Goal: Task Accomplishment & Management: Complete application form

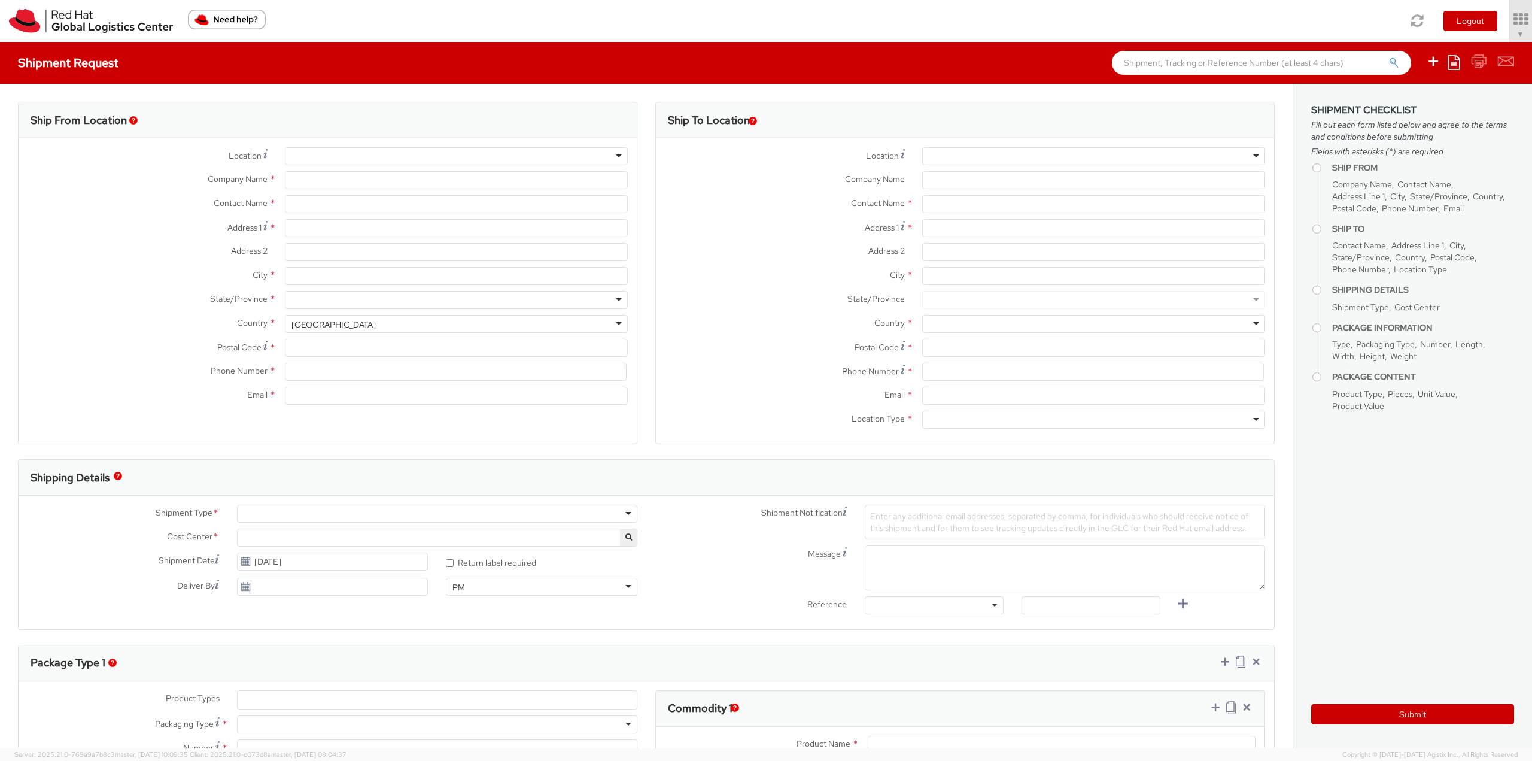
select select "813"
select select
type input "Red Hat Czech s.r.o."
type input "[PERSON_NAME]"
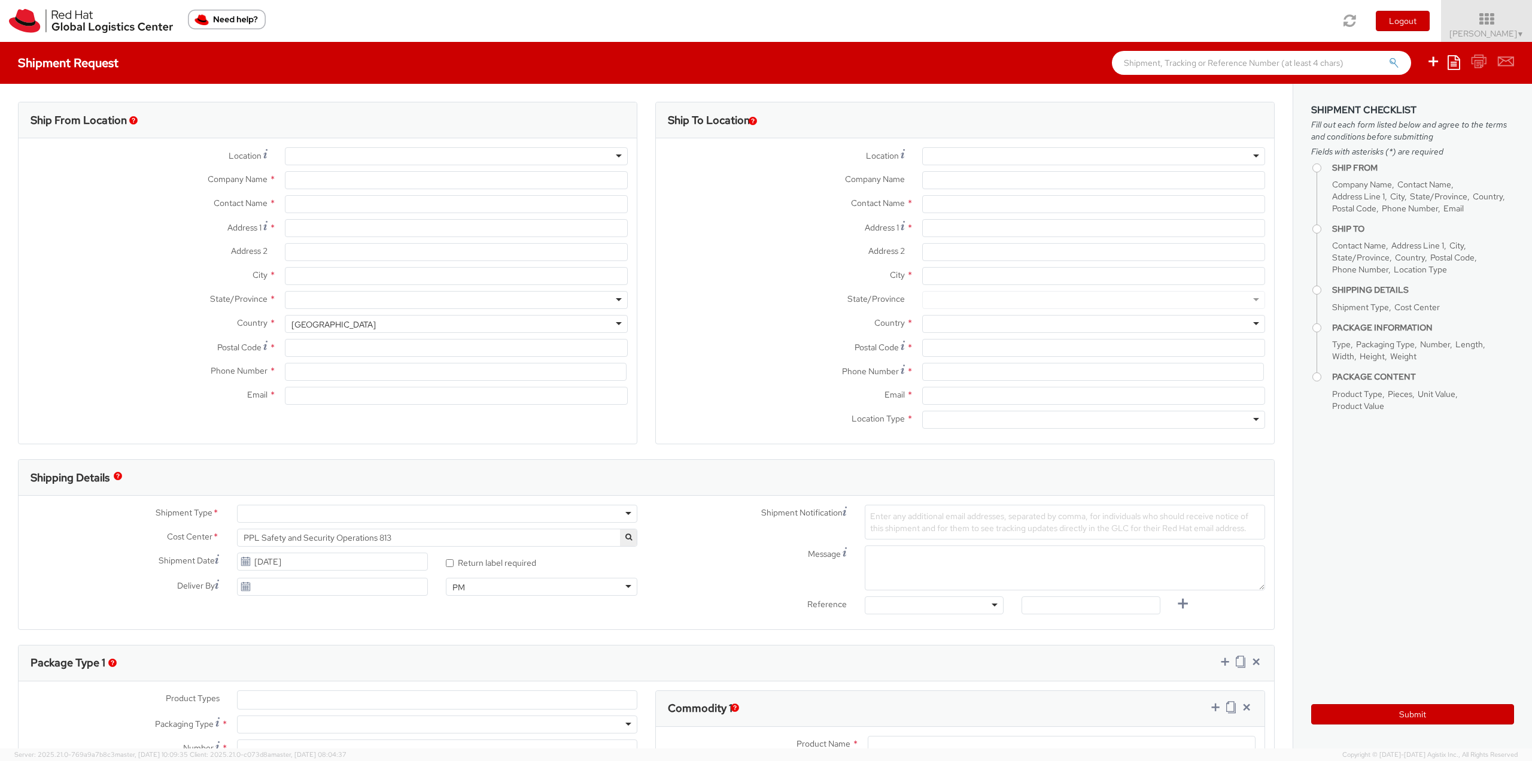
type input "Purkynova 665/115"
type input "[GEOGRAPHIC_DATA]"
type input "621 00"
type input "420532294773"
type input "[EMAIL_ADDRESS][DOMAIN_NAME]"
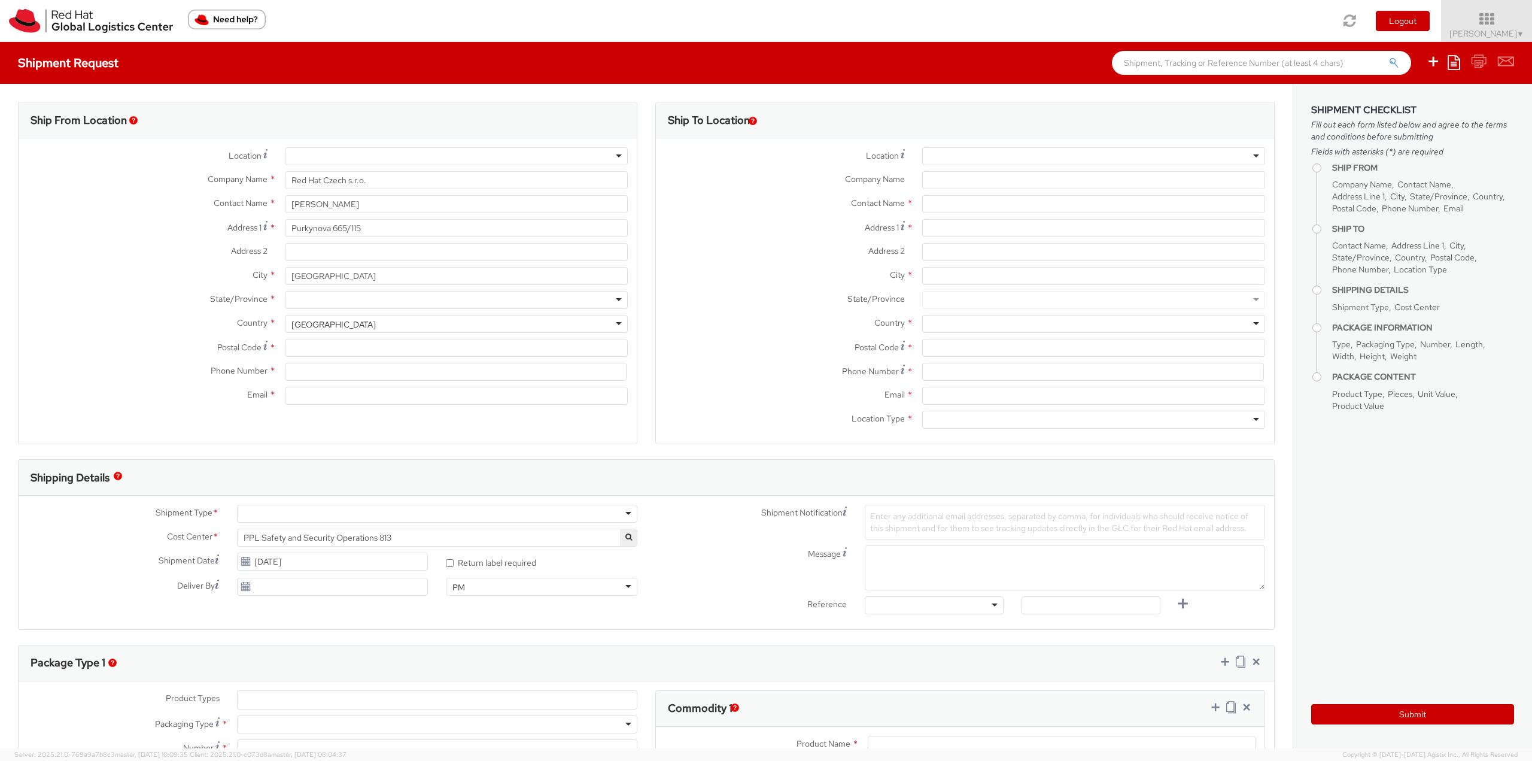
select select "CM"
select select "KGS"
click at [1449, 58] on icon at bounding box center [1454, 62] width 13 height 14
click at [1434, 98] on link "Create from template" at bounding box center [1407, 100] width 105 height 16
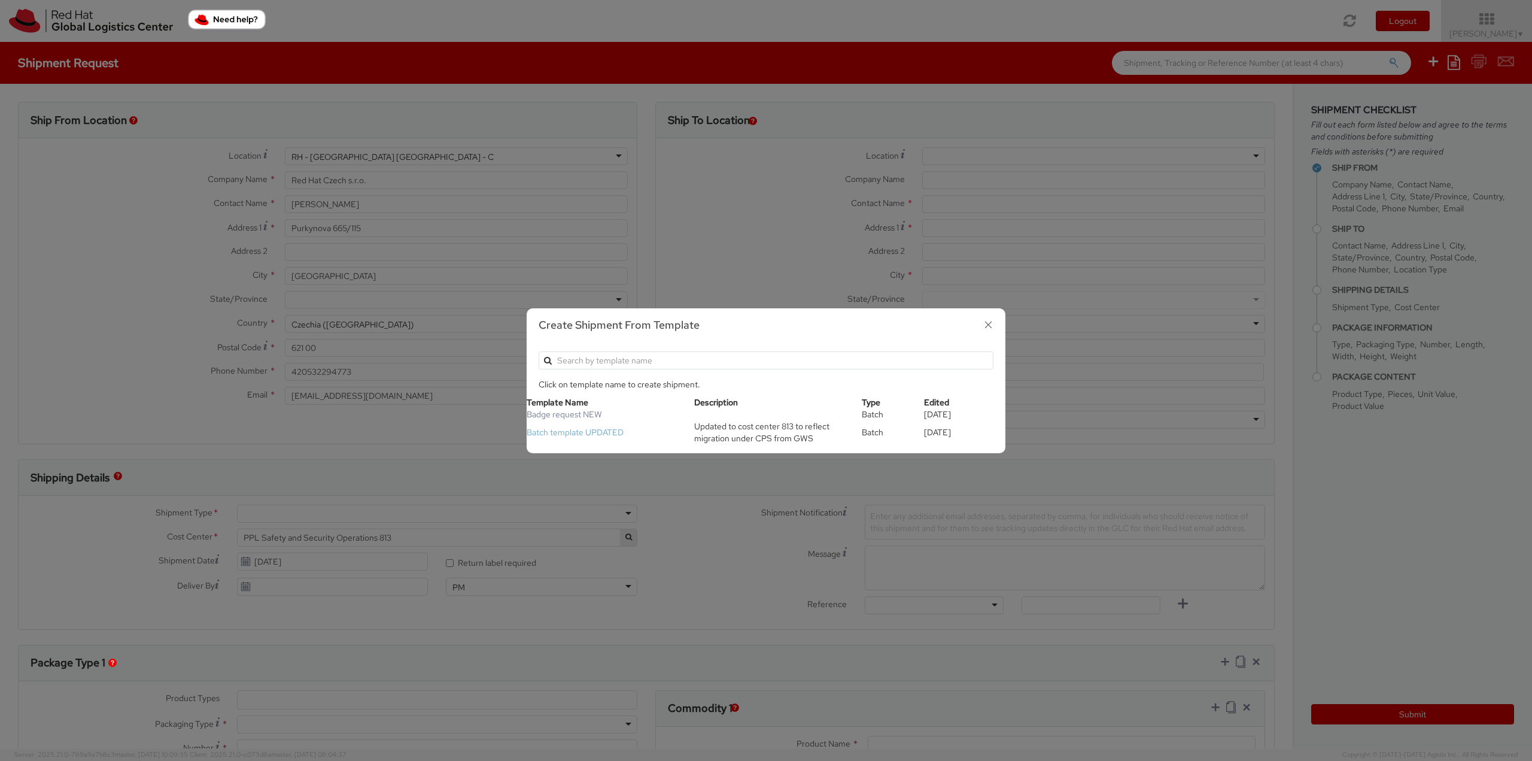
click at [594, 431] on link "Batch template UPDATED" at bounding box center [575, 432] width 97 height 11
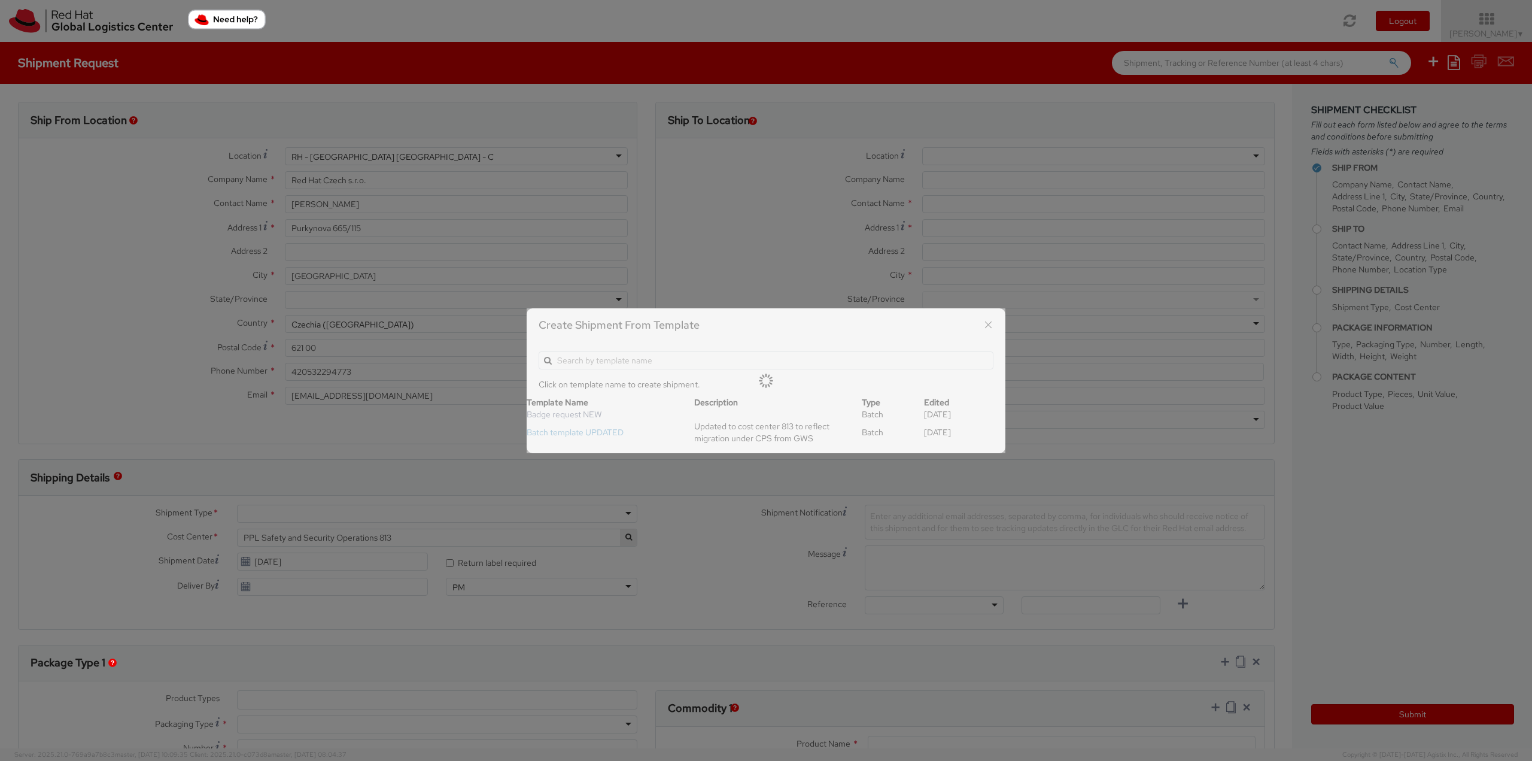
type input "[PERSON_NAME]/associate security badge"
type input "[PERSON_NAME][EMAIL_ADDRESS][DOMAIN_NAME]"
select select "OTHER"
type input "1"
type input "24.13"
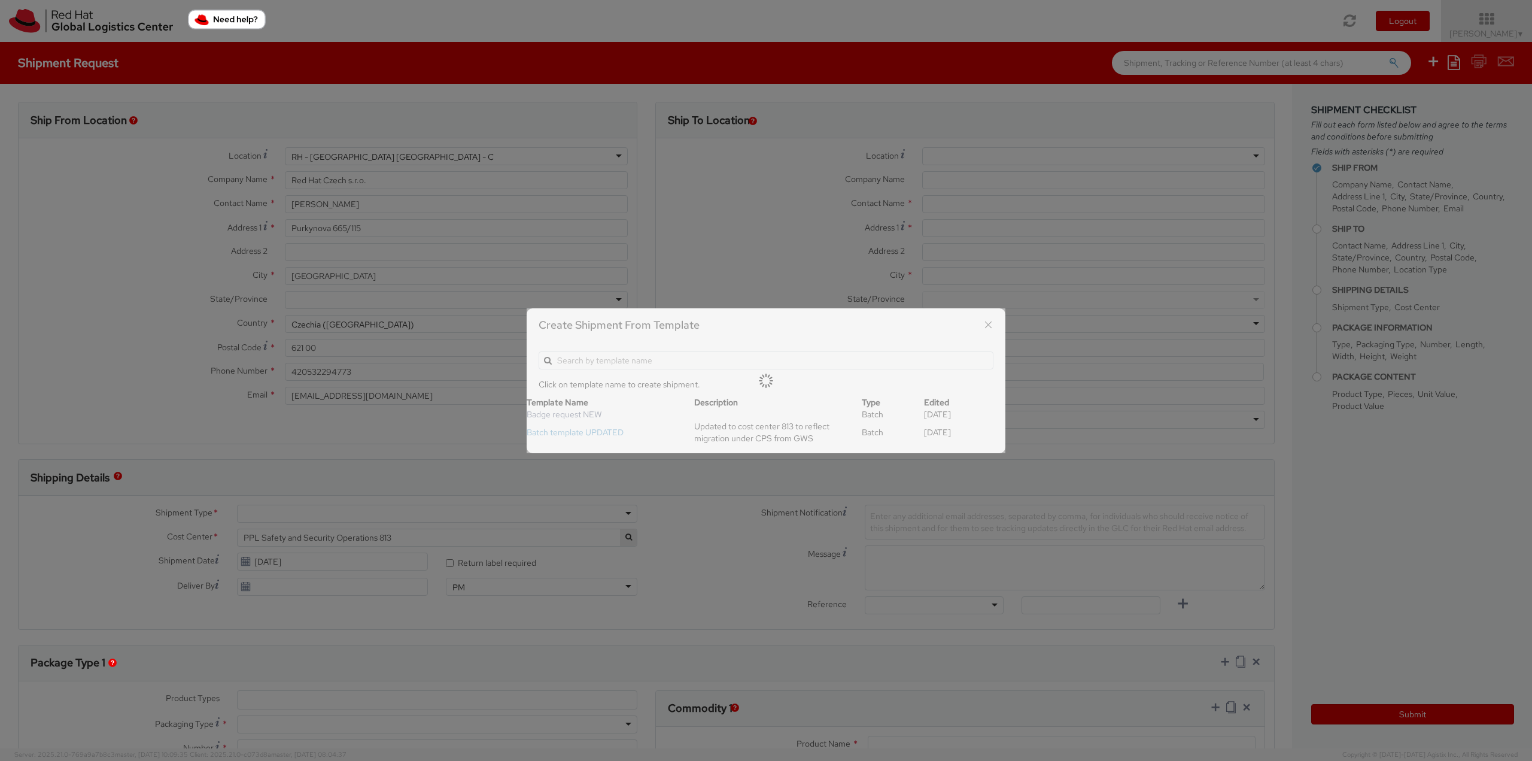
type input "31.75"
type input "0.64"
type input "0.5"
type input "Badge"
select select "OTHER"
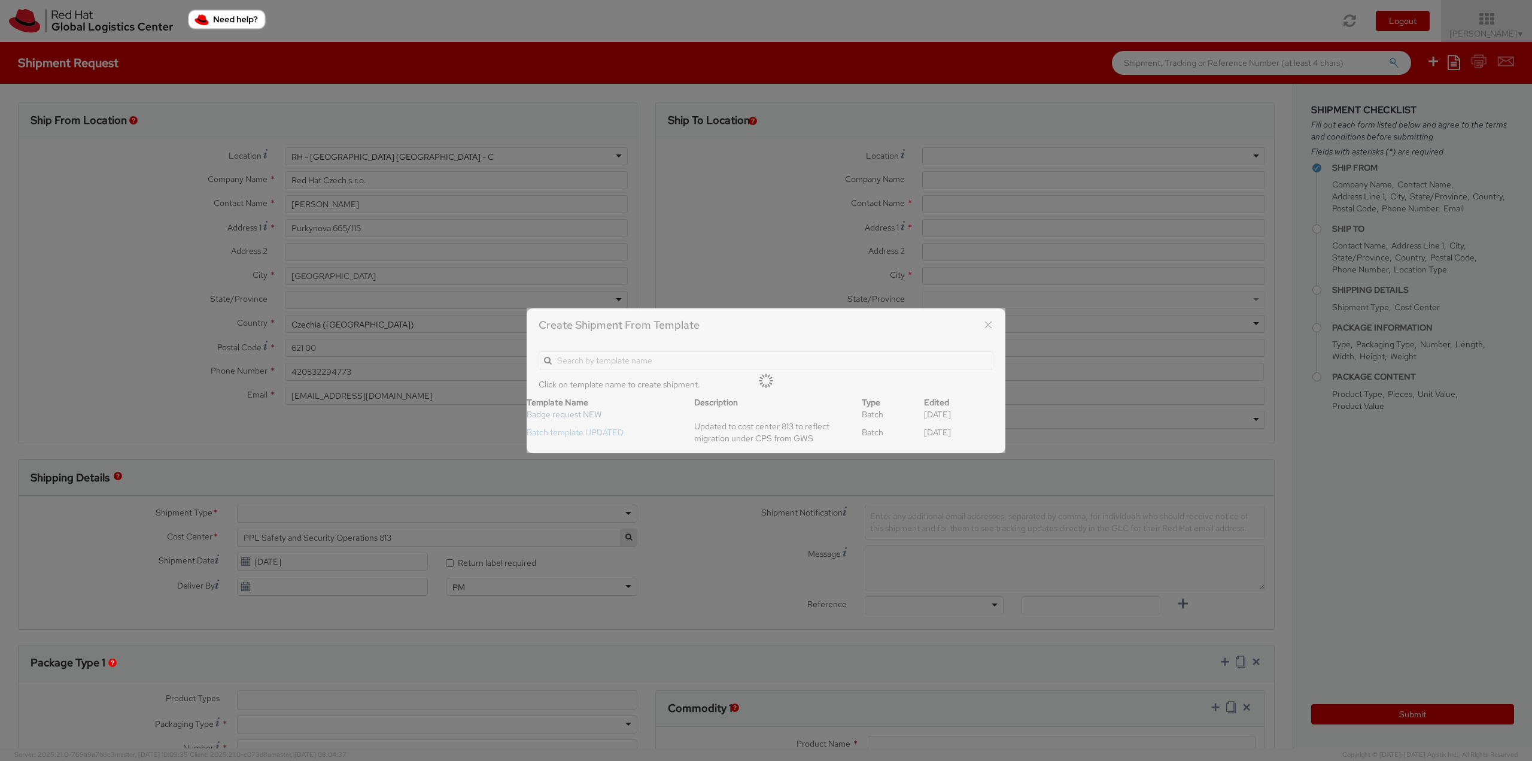
type input "3.44"
select select "OTHER"
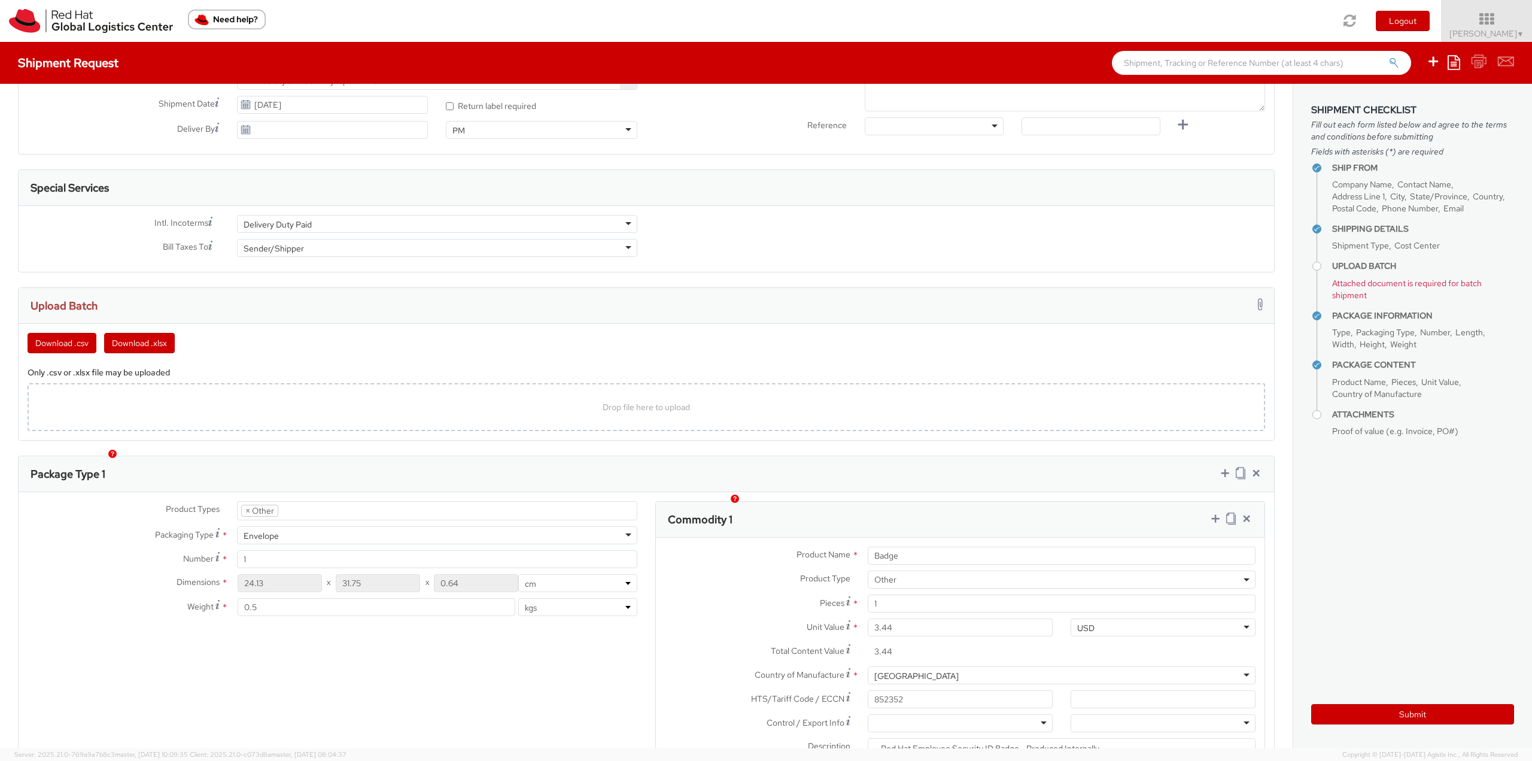
scroll to position [419, 0]
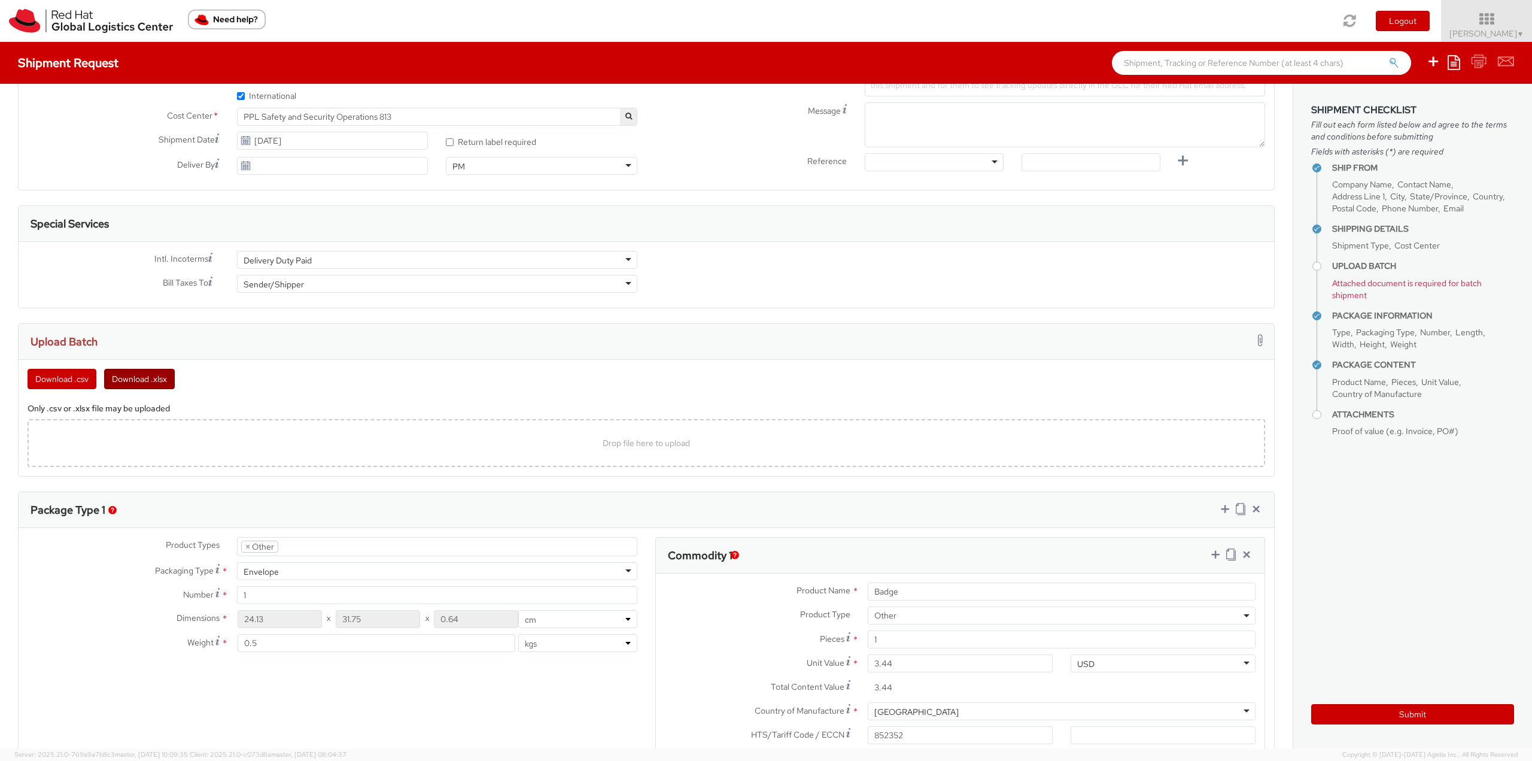
click at [150, 373] on button "Download .xlsx" at bounding box center [139, 379] width 71 height 20
